Goal: Information Seeking & Learning: Understand process/instructions

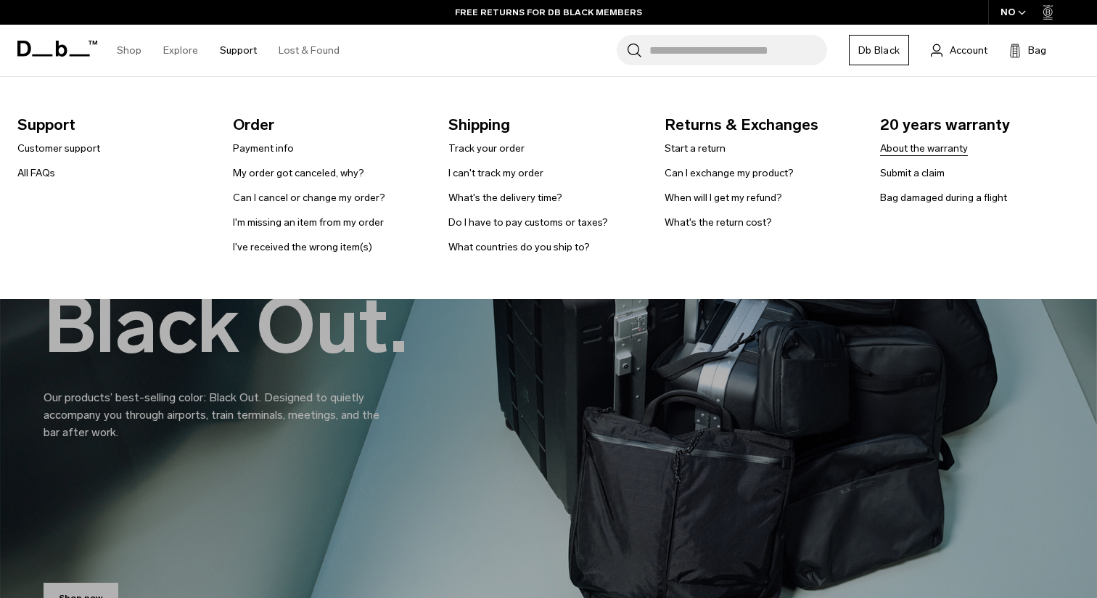
click at [905, 152] on link "About the warranty" at bounding box center [924, 148] width 88 height 15
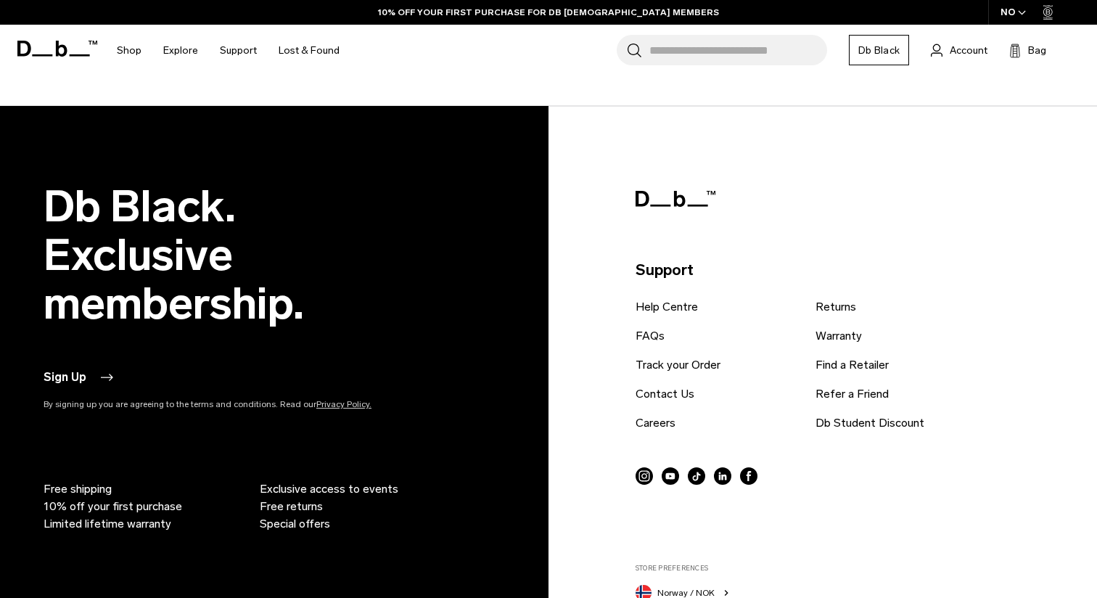
scroll to position [2200, 0]
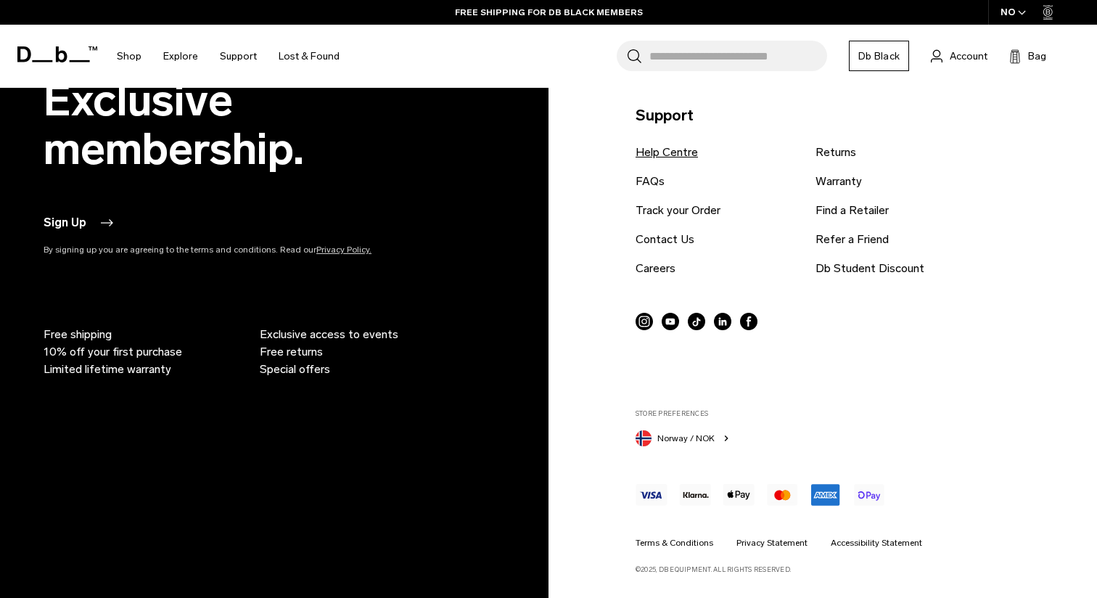
click at [680, 152] on link "Help Centre" at bounding box center [666, 152] width 62 height 17
